Goal: Task Accomplishment & Management: Manage account settings

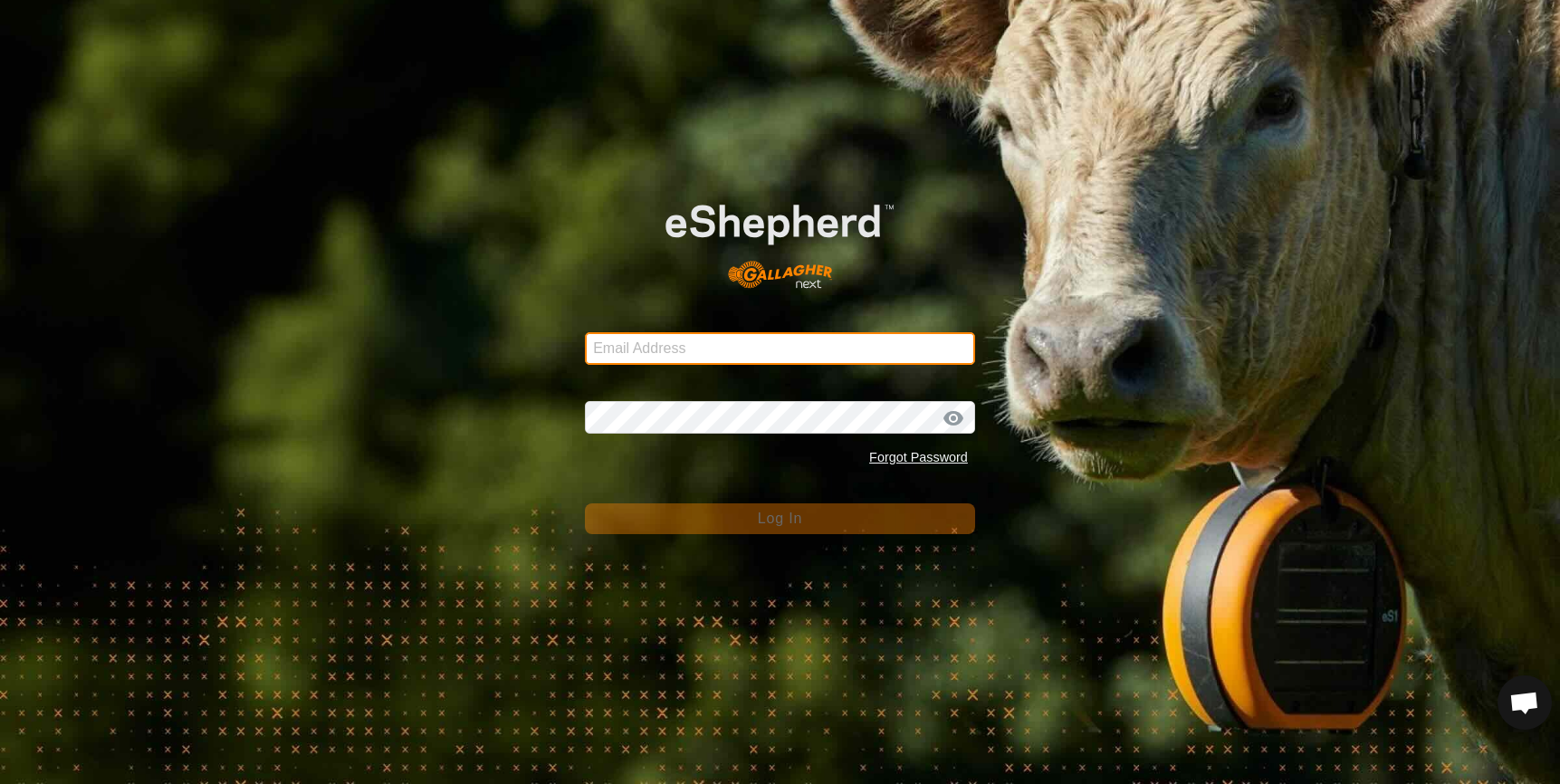
type input "denumsen@yahoo.com"
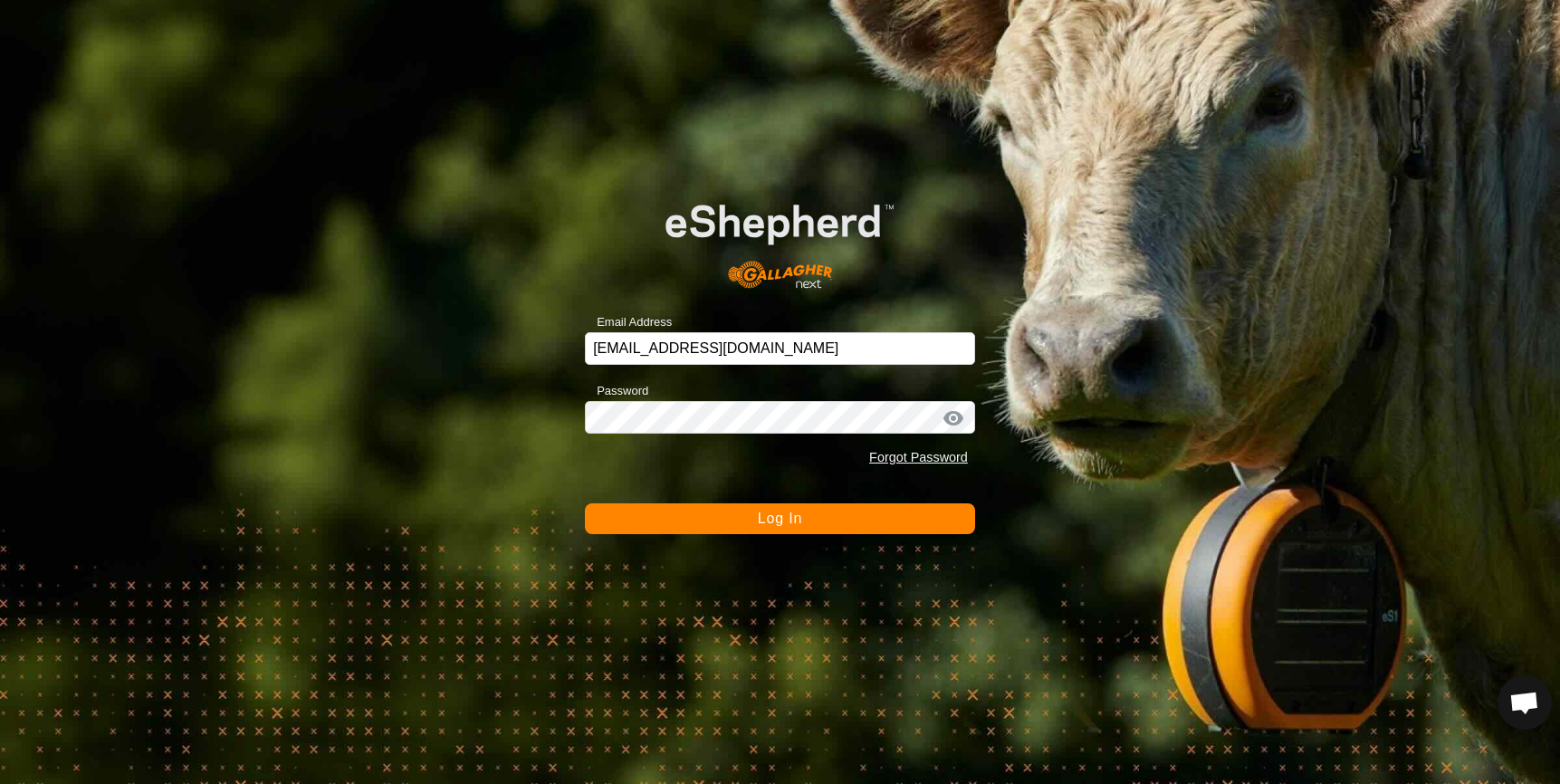
click at [721, 516] on button "Log In" at bounding box center [780, 518] width 391 height 31
